Goal: Check status: Check status

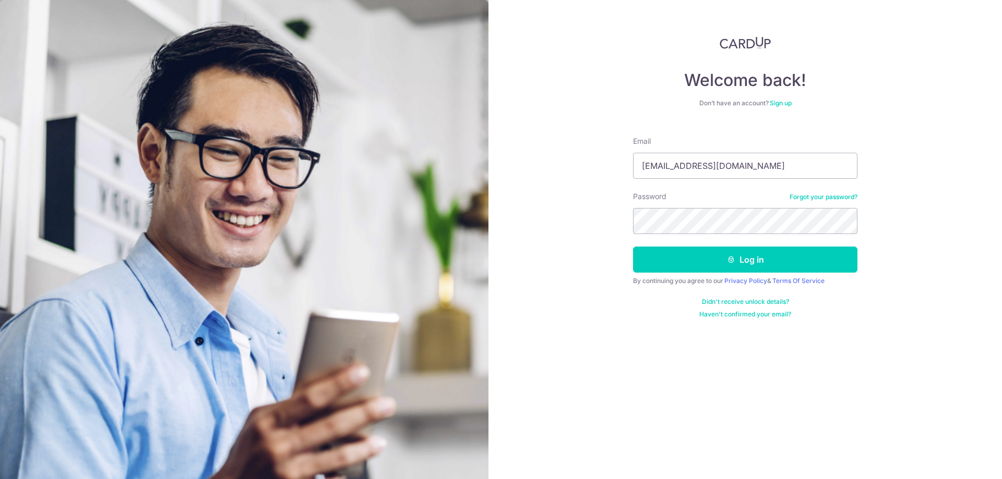
type input "[EMAIL_ADDRESS][DOMAIN_NAME]"
click at [780, 266] on button "Log in" at bounding box center [745, 260] width 224 height 26
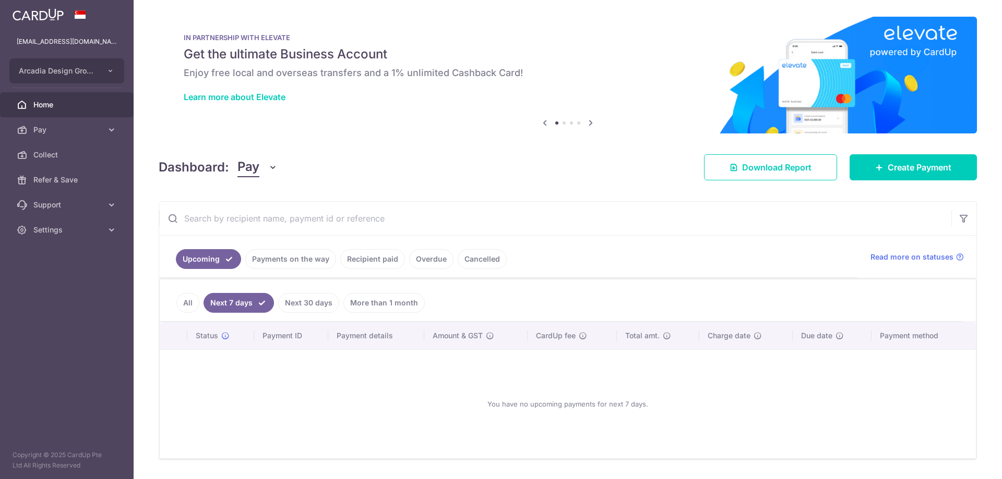
click at [258, 261] on link "Payments on the way" at bounding box center [290, 259] width 91 height 20
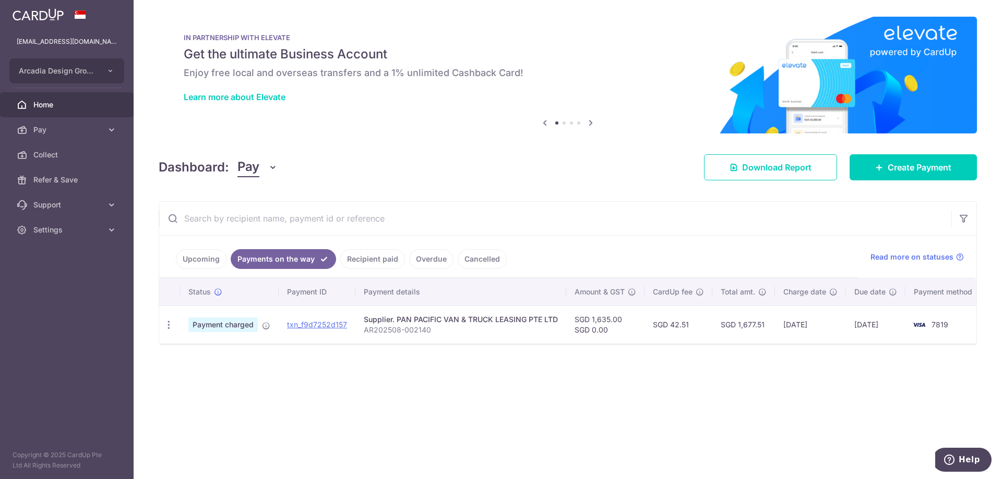
click at [354, 257] on link "Recipient paid" at bounding box center [372, 259] width 65 height 20
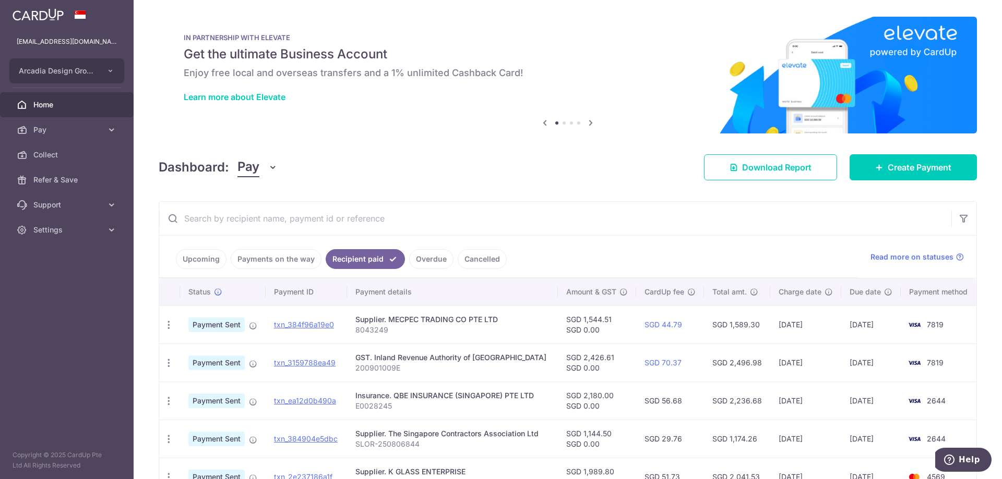
click at [278, 257] on link "Payments on the way" at bounding box center [276, 259] width 91 height 20
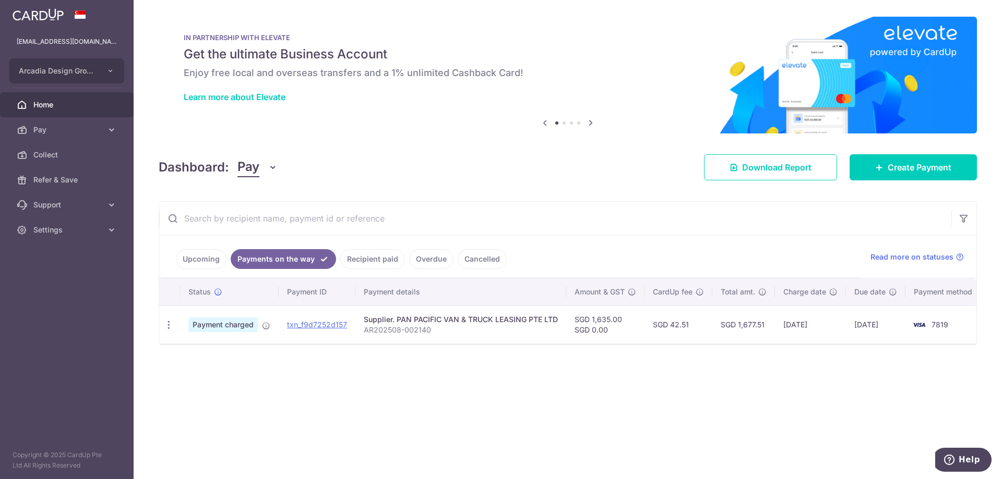
click at [199, 259] on link "Upcoming" at bounding box center [201, 259] width 51 height 20
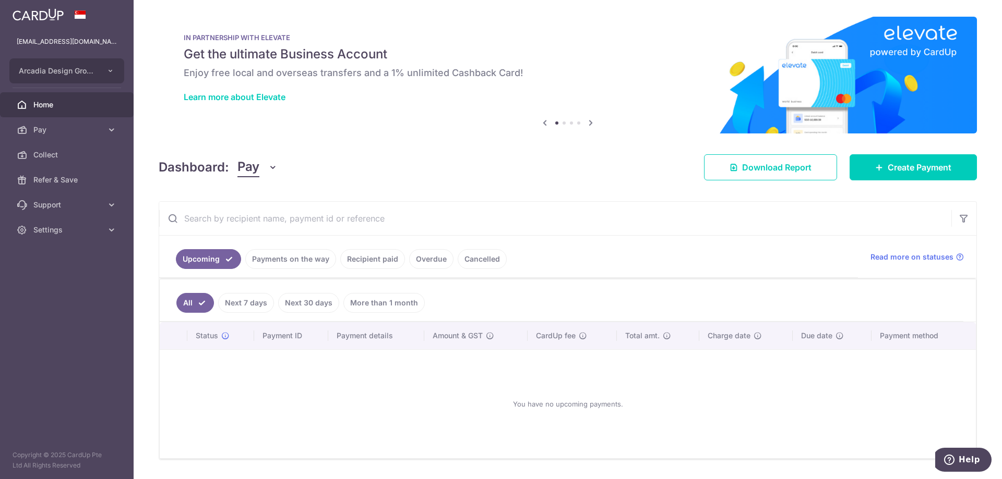
click at [290, 267] on link "Payments on the way" at bounding box center [290, 259] width 91 height 20
